Goal: Task Accomplishment & Management: Manage account settings

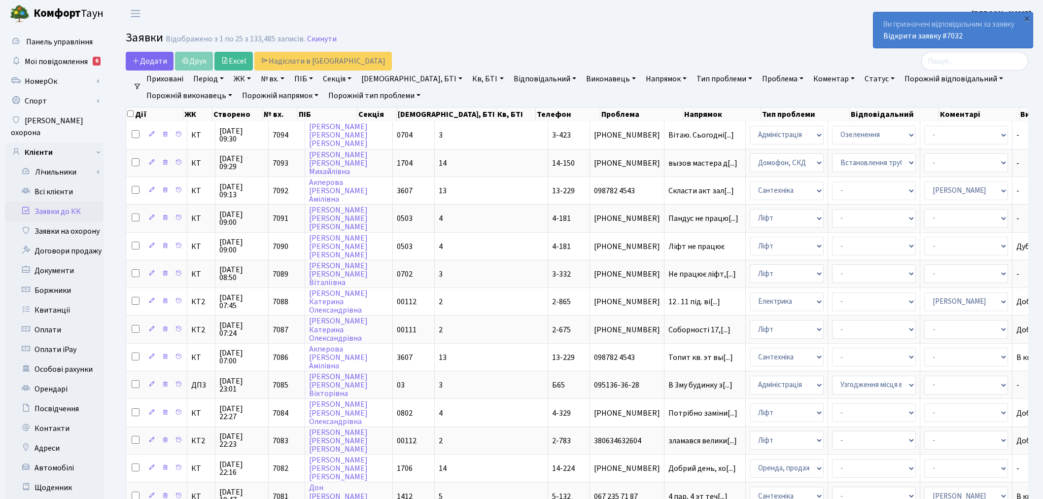
select select "25"
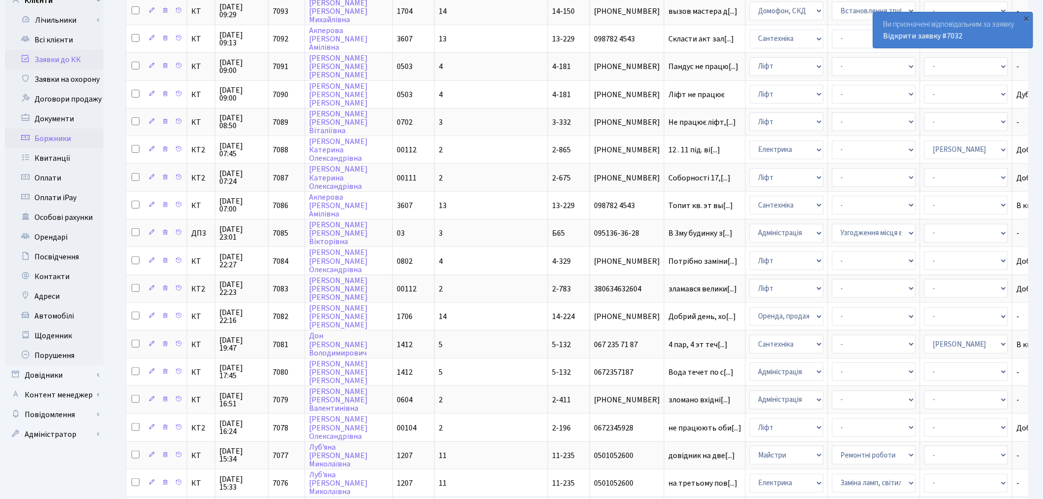
scroll to position [364, 0]
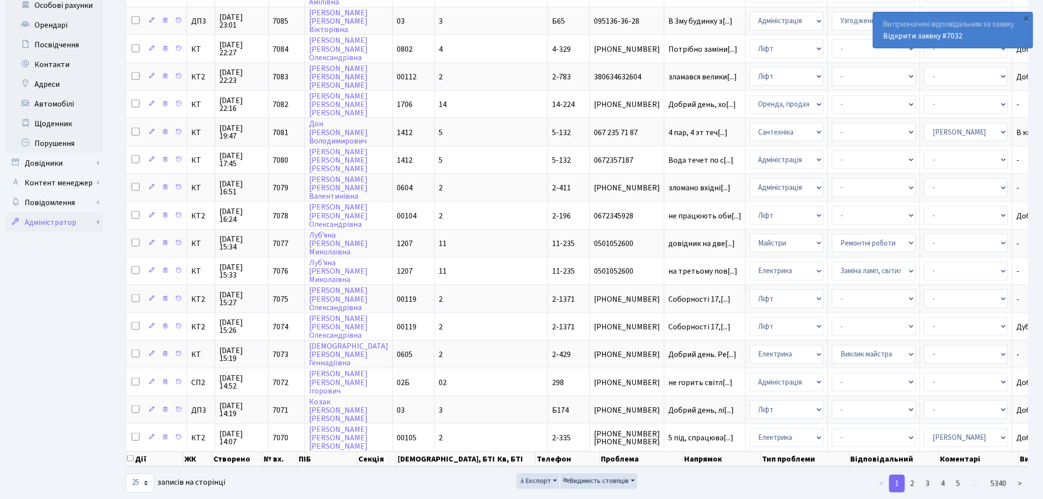
click at [95, 212] on link "Адміністратор" at bounding box center [54, 222] width 99 height 20
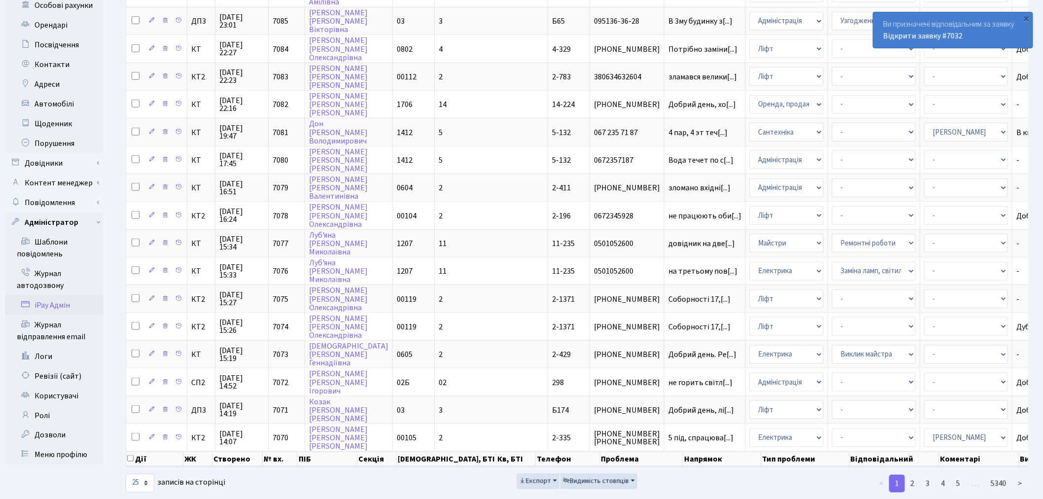
click at [74, 295] on link "iPay Адмін" at bounding box center [54, 305] width 99 height 20
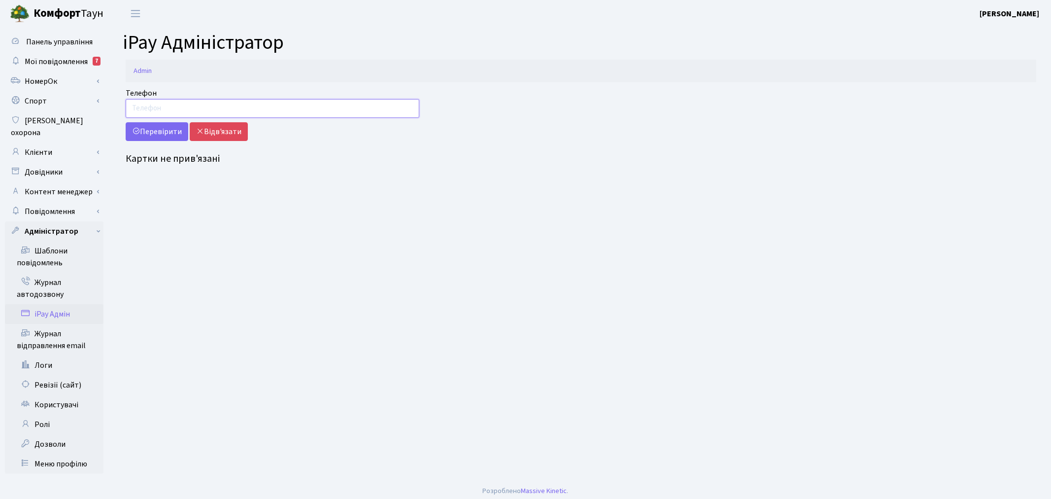
click at [181, 113] on input "Телефон" at bounding box center [273, 108] width 294 height 19
drag, startPoint x: 181, startPoint y: 113, endPoint x: 142, endPoint y: 105, distance: 40.2
click at [119, 106] on div "Телефон 0503620600 Перевірити Відв'язати" at bounding box center [272, 114] width 308 height 54
type input "0503620600"
click at [148, 131] on button "Перевірити" at bounding box center [157, 131] width 63 height 19
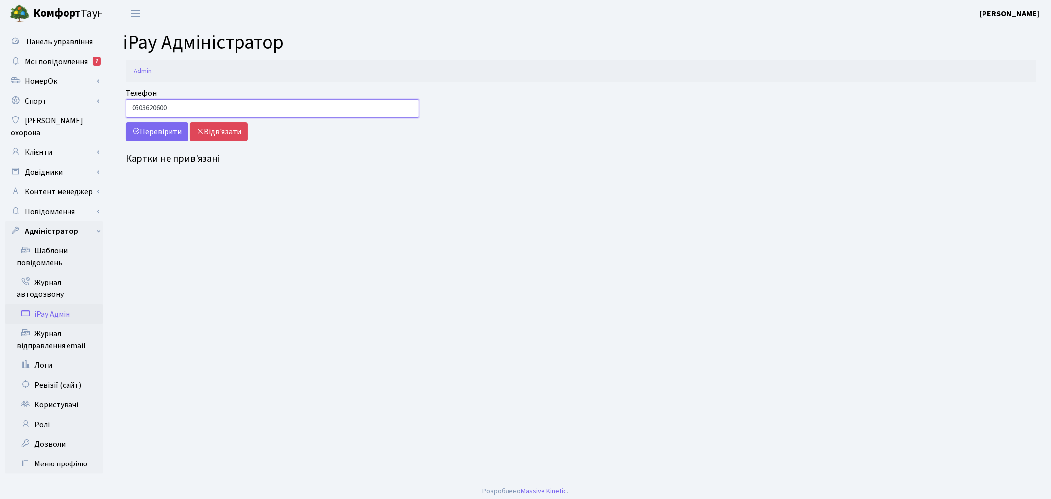
drag, startPoint x: 195, startPoint y: 109, endPoint x: 120, endPoint y: 104, distance: 75.0
click at [120, 104] on div "Телефон 0503620600 Перевірити Відв'язати" at bounding box center [272, 114] width 308 height 54
click at [191, 107] on input "0503620600" at bounding box center [273, 108] width 294 height 19
drag, startPoint x: 191, startPoint y: 107, endPoint x: 121, endPoint y: 97, distance: 70.7
click at [116, 99] on div "Телефон 0503620600 Перевірити Відв'язати Картки не прив'язані" at bounding box center [581, 128] width 940 height 82
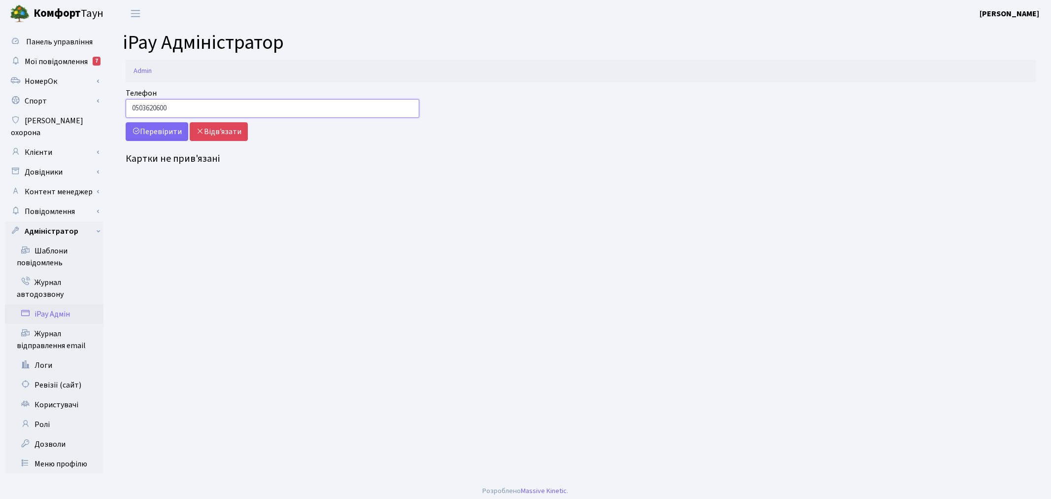
click at [146, 105] on input "0503620600" at bounding box center [273, 108] width 294 height 19
click at [178, 102] on input "0503620600" at bounding box center [273, 108] width 294 height 19
click at [227, 106] on input "0503620600" at bounding box center [273, 108] width 294 height 19
drag, startPoint x: 141, startPoint y: 107, endPoint x: 121, endPoint y: 105, distance: 20.4
click at [121, 105] on div "Телефон 0503620600 Перевірити Відв'язати" at bounding box center [272, 114] width 308 height 54
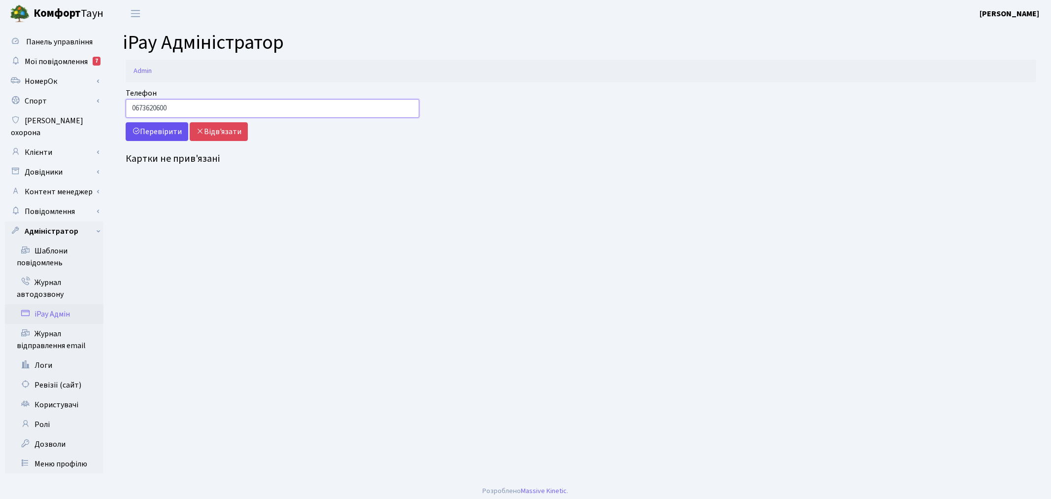
type input "0673620600"
click at [148, 127] on button "Перевірити" at bounding box center [157, 131] width 63 height 19
click at [188, 101] on input "0673620600" at bounding box center [273, 108] width 294 height 19
click at [199, 113] on input "0673620600" at bounding box center [273, 108] width 294 height 19
click at [72, 142] on link "Клієнти" at bounding box center [54, 152] width 99 height 20
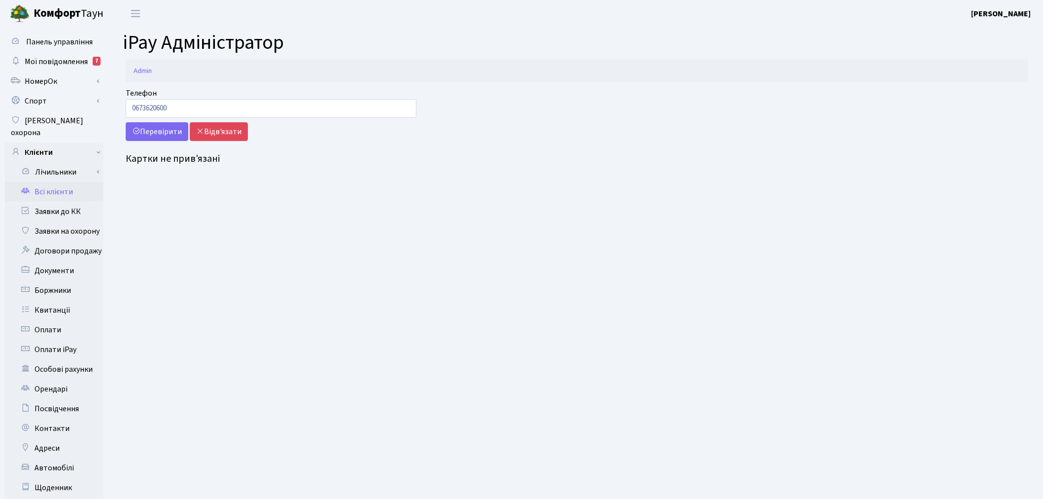
click at [56, 182] on link "Всі клієнти" at bounding box center [54, 192] width 99 height 20
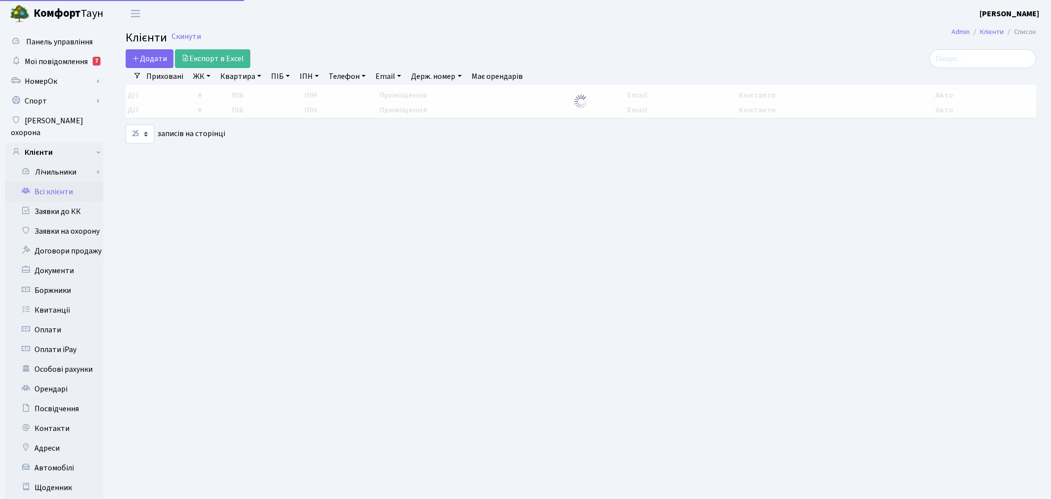
select select
select select "25"
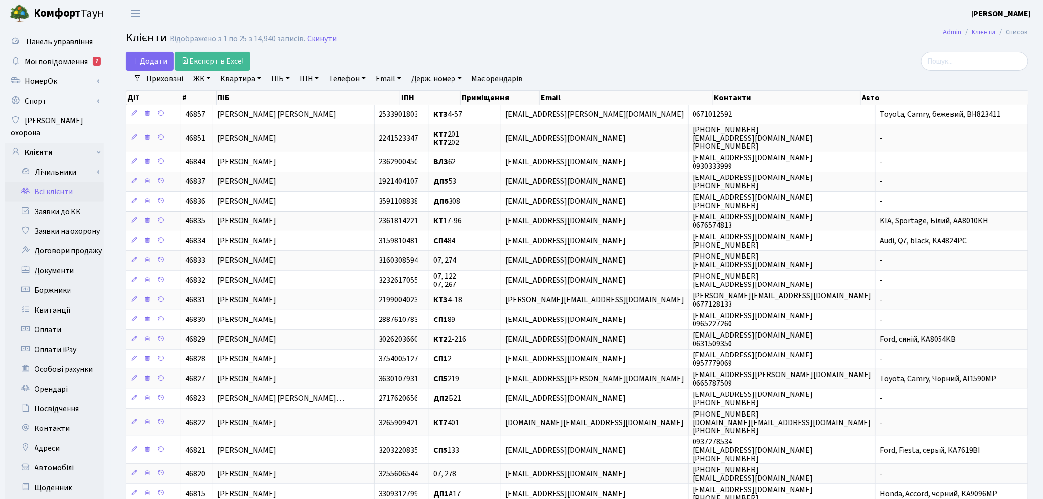
click at [208, 79] on link "ЖК" at bounding box center [201, 78] width 25 height 17
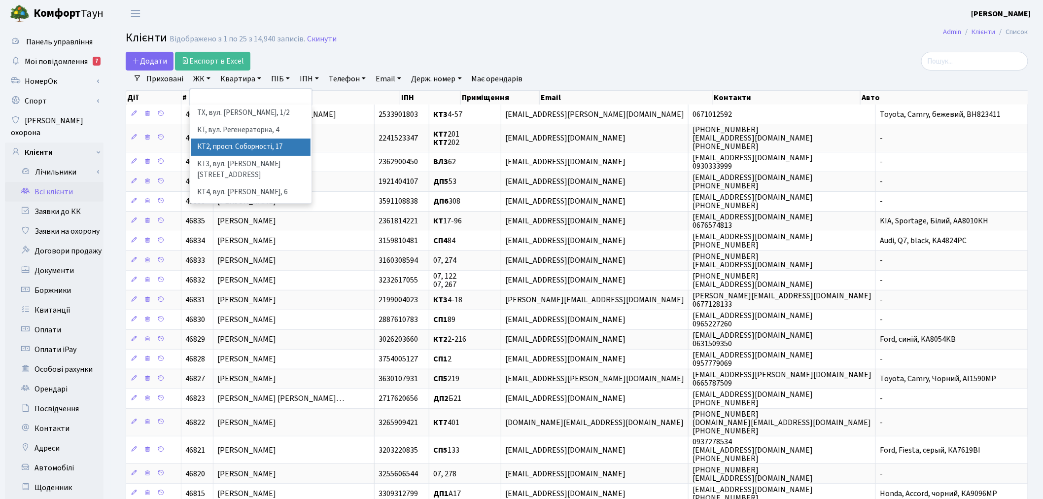
click at [247, 150] on li "КТ2, просп. Соборності, 17" at bounding box center [250, 146] width 119 height 17
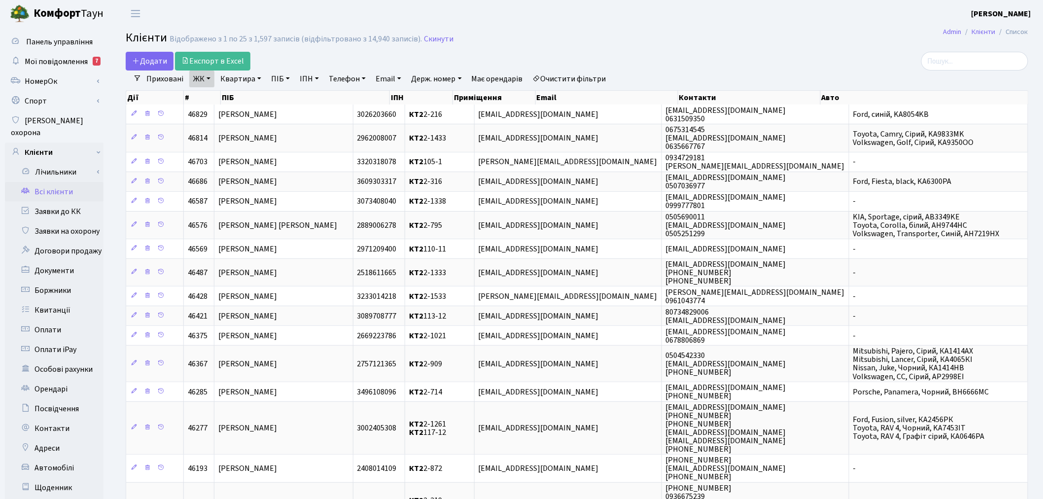
click at [244, 79] on link "Квартира" at bounding box center [240, 78] width 49 height 17
click at [247, 92] on input "text" at bounding box center [246, 98] width 58 height 19
type input "7"
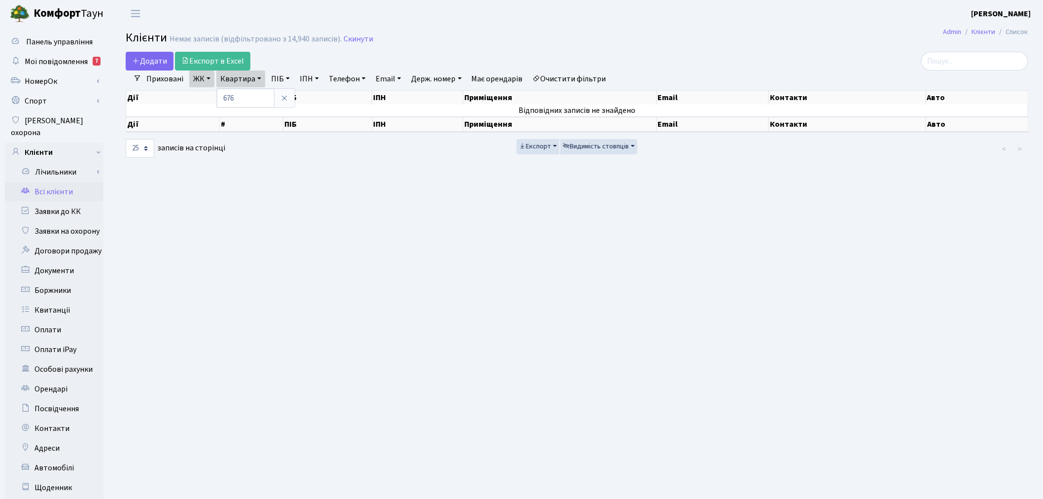
click at [199, 78] on link "ЖК" at bounding box center [201, 78] width 25 height 17
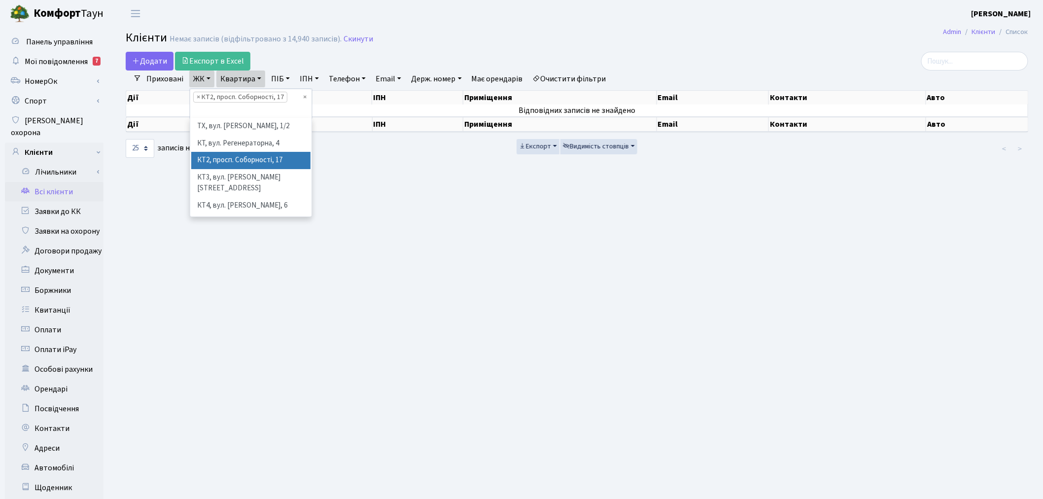
click at [246, 77] on link "Квартира" at bounding box center [240, 78] width 49 height 17
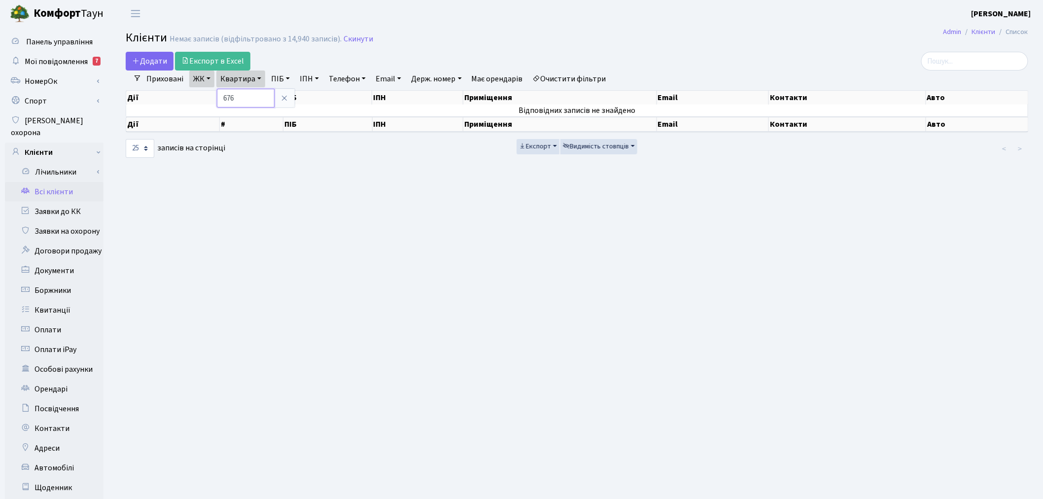
click at [223, 96] on input "676" at bounding box center [246, 98] width 58 height 19
type input "2-676"
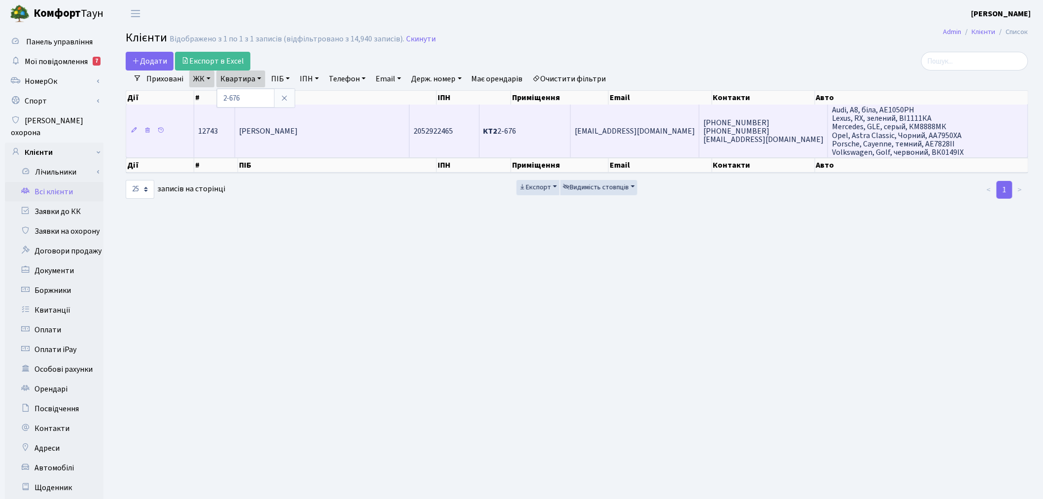
click at [638, 131] on span "[EMAIL_ADDRESS][DOMAIN_NAME]" at bounding box center [635, 131] width 120 height 11
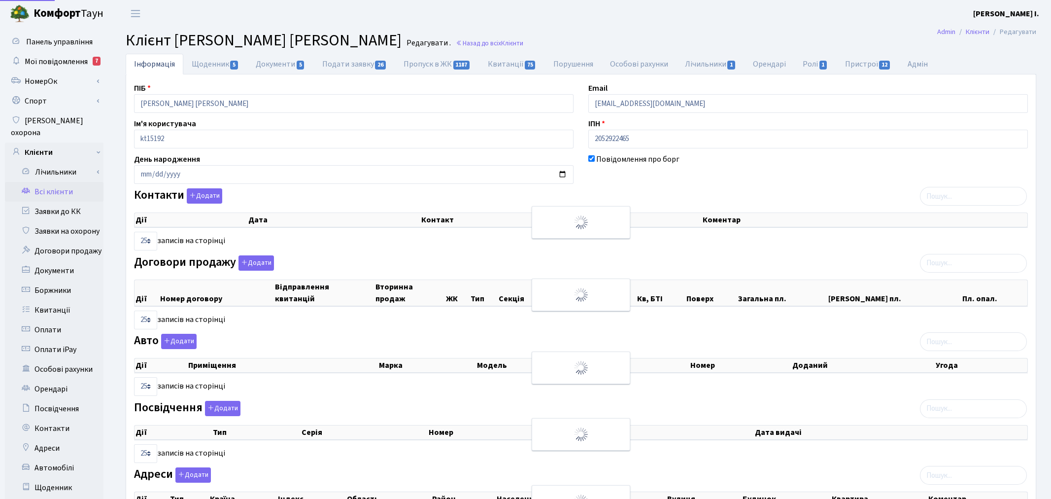
select select "25"
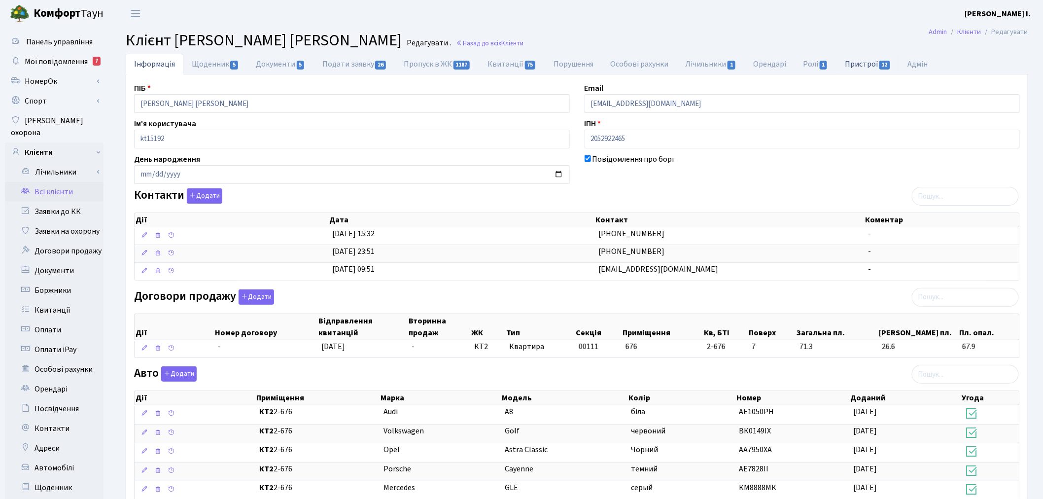
click at [864, 66] on link "Пристрої 12" at bounding box center [868, 64] width 63 height 20
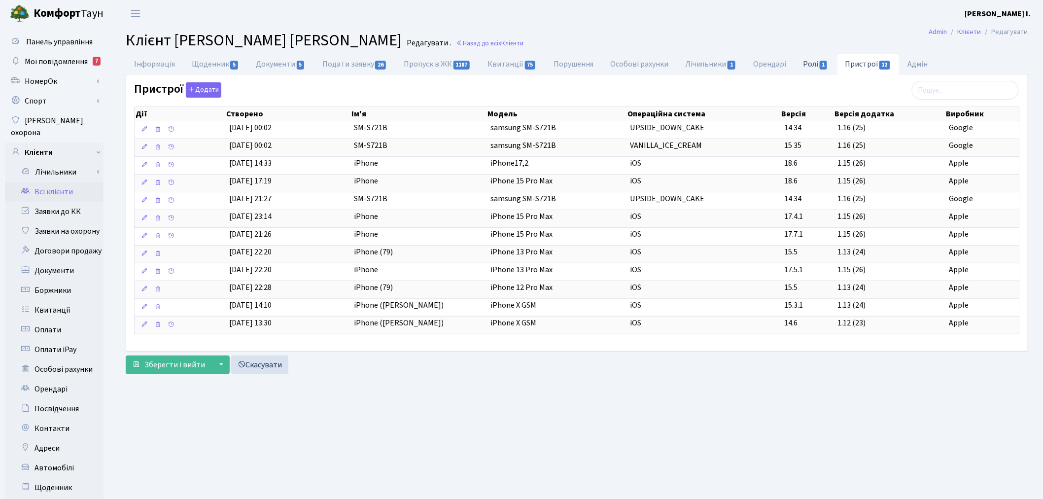
click at [817, 63] on link "Ролі 1" at bounding box center [815, 64] width 42 height 20
select select "25"
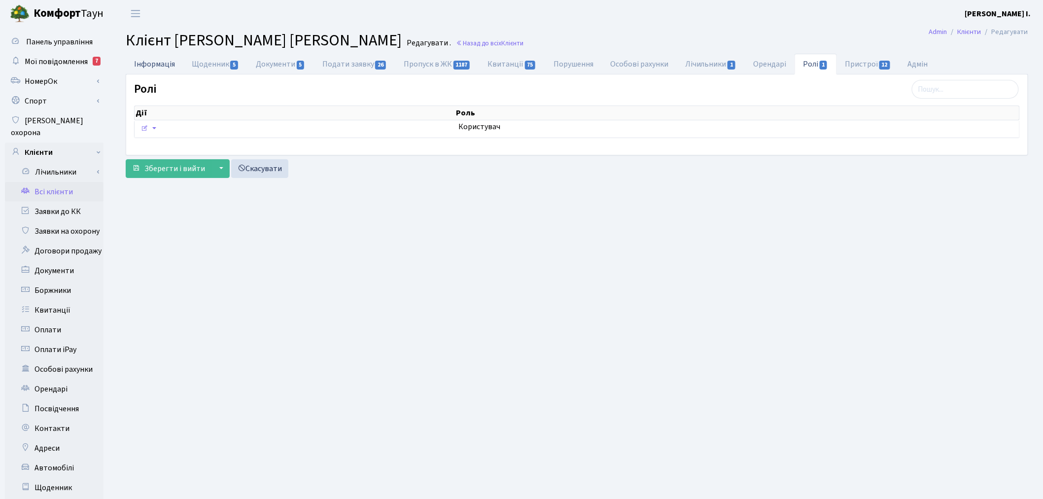
click at [158, 68] on link "Інформація" at bounding box center [155, 64] width 58 height 20
